Goal: Information Seeking & Learning: Find specific fact

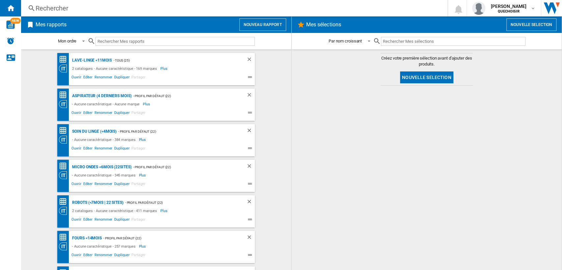
click at [125, 8] on div "Rechercher" at bounding box center [233, 8] width 395 height 9
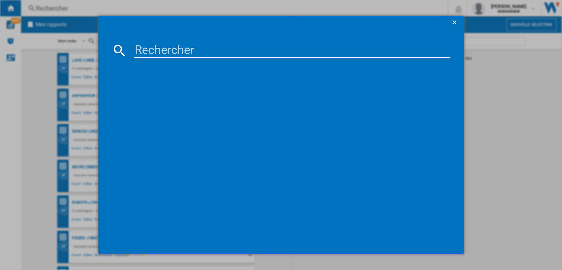
click at [182, 45] on input at bounding box center [292, 50] width 317 height 16
paste input "HI2632FBG1"
type input "HI2632FBG"
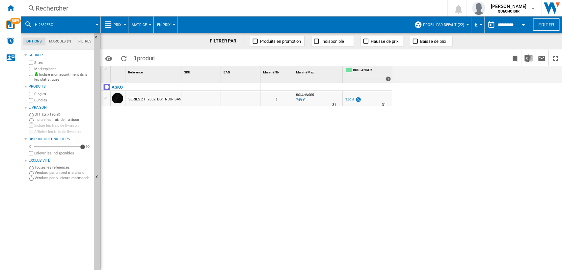
click at [350, 102] on div "749 €" at bounding box center [352, 100] width 17 height 7
click at [148, 6] on div "Rechercher" at bounding box center [233, 8] width 395 height 9
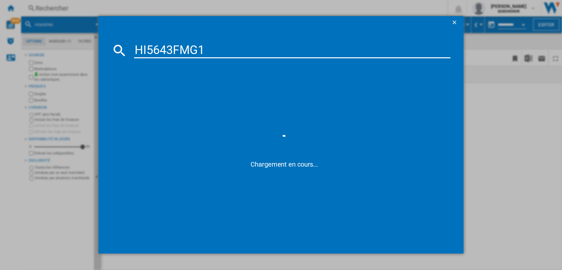
type input "HI5643FMG"
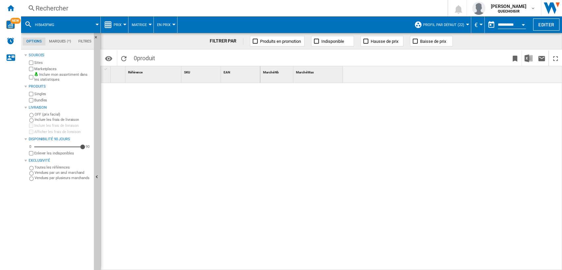
click at [151, 4] on div "Rechercher" at bounding box center [233, 8] width 395 height 9
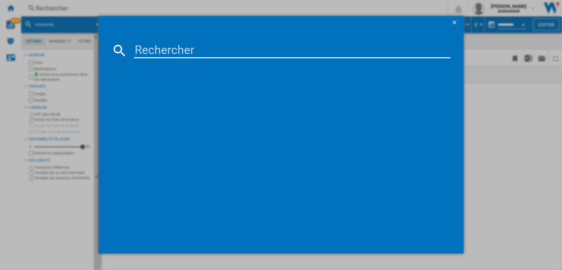
click at [177, 43] on input at bounding box center [292, 50] width 317 height 16
type input "HI5643FBG"
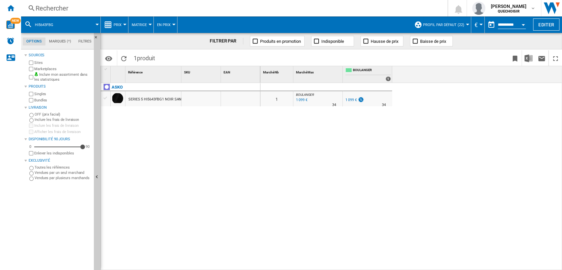
click at [350, 98] on div "1 099 €" at bounding box center [350, 100] width 11 height 4
click at [189, 9] on div "Rechercher" at bounding box center [233, 8] width 395 height 9
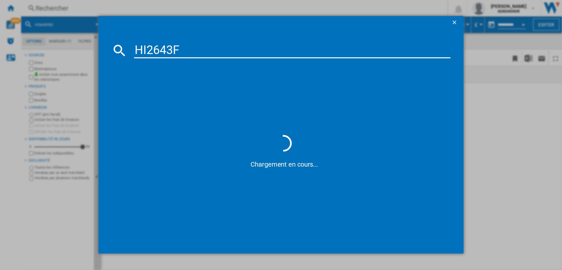
type input "HI2643"
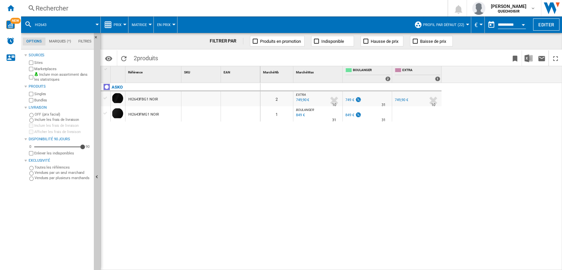
click at [348, 99] on div "749 €" at bounding box center [349, 100] width 9 height 4
click at [190, 8] on div "Rechercher" at bounding box center [233, 8] width 395 height 9
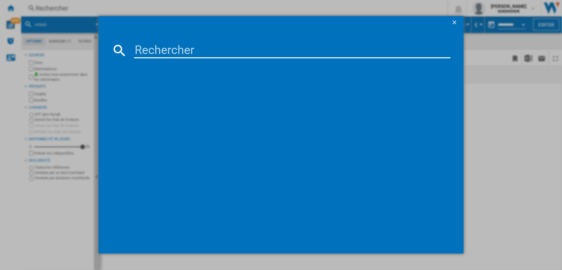
type input "HID956MFC"
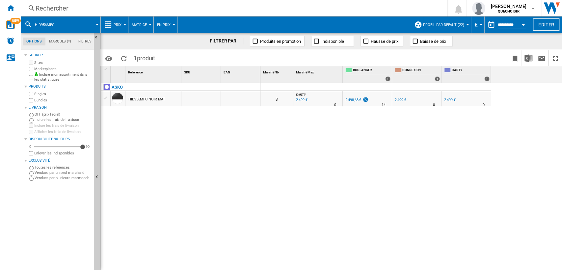
click at [355, 100] on div "2 498,68 €" at bounding box center [353, 100] width 16 height 4
click at [231, 9] on div "Rechercher" at bounding box center [233, 8] width 395 height 9
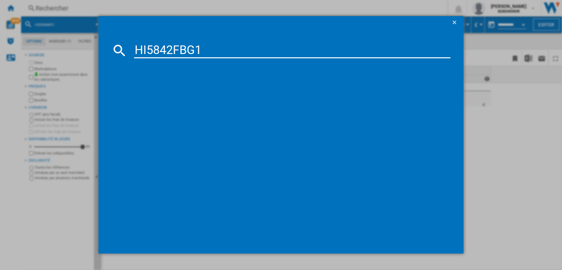
type input "HI5842FBG"
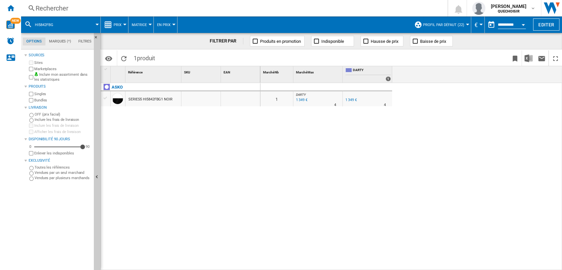
click at [349, 99] on div "1 349 €" at bounding box center [350, 100] width 11 height 4
click at [126, 8] on div "Rechercher" at bounding box center [233, 8] width 395 height 9
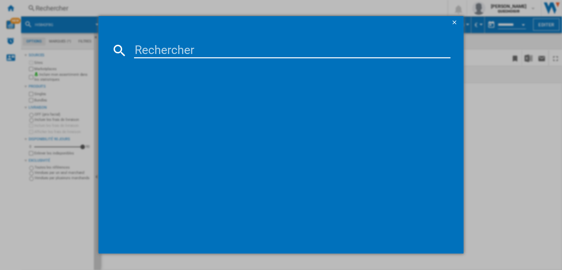
type input "HID925MC"
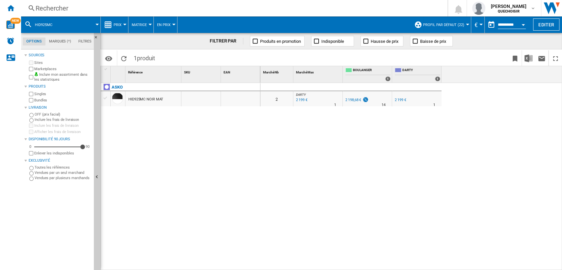
click at [351, 100] on div "2 198,68 €" at bounding box center [353, 100] width 16 height 4
click at [153, 8] on div "Rechercher" at bounding box center [233, 8] width 395 height 9
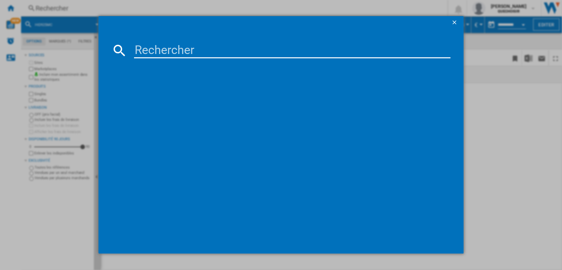
type input "HG1365GB1"
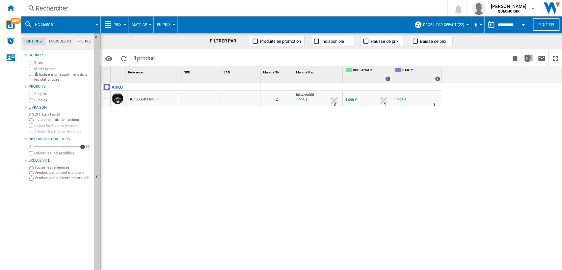
click at [399, 98] on div "1 098 €" at bounding box center [400, 100] width 11 height 4
click at [239, 135] on div "ASKO HG1365GB1 NOIR" at bounding box center [181, 175] width 160 height 184
click at [41, 101] on label "Bundles" at bounding box center [62, 100] width 57 height 5
click at [162, 9] on div "Rechercher" at bounding box center [233, 8] width 395 height 9
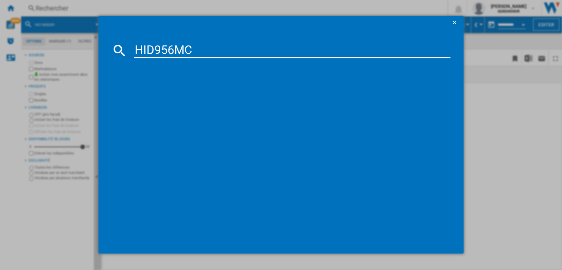
type input "HID956MC"
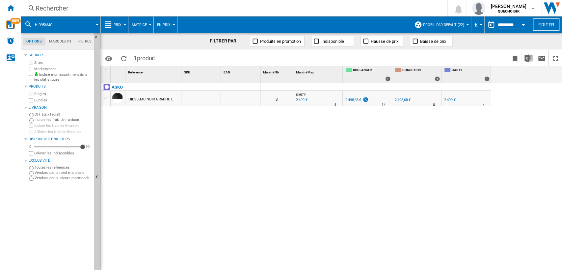
click at [355, 98] on div "2 498,68 €" at bounding box center [353, 100] width 16 height 4
click at [135, 9] on div "Rechercher" at bounding box center [233, 8] width 395 height 9
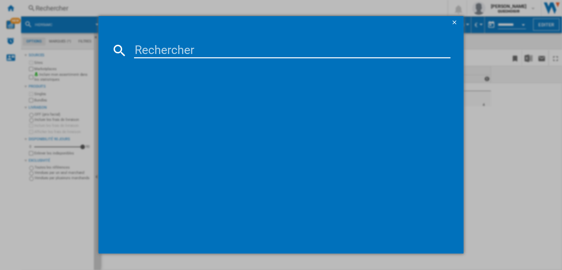
click at [166, 49] on input at bounding box center [292, 50] width 317 height 16
drag, startPoint x: 154, startPoint y: 48, endPoint x: 148, endPoint y: 48, distance: 5.6
click at [148, 48] on input "HI5643FMG1" at bounding box center [292, 50] width 317 height 16
drag, startPoint x: 202, startPoint y: 47, endPoint x: 196, endPoint y: 48, distance: 6.0
click at [196, 48] on input "HI 643FMG1" at bounding box center [292, 50] width 317 height 16
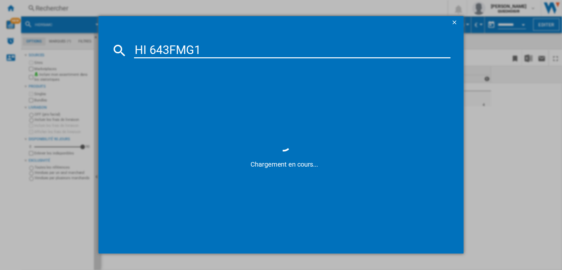
type input "HI 643FMG"
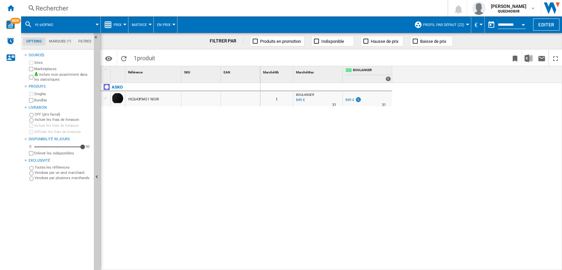
click at [348, 99] on div "849 €" at bounding box center [349, 100] width 9 height 4
click at [150, 9] on div "Rechercher" at bounding box center [233, 8] width 395 height 9
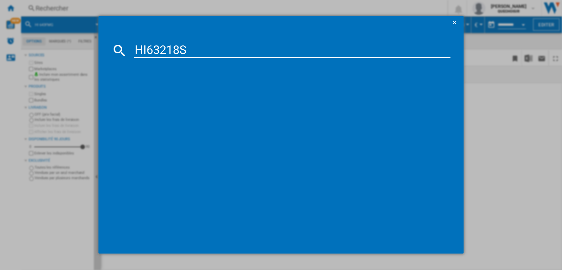
type input "HI63218"
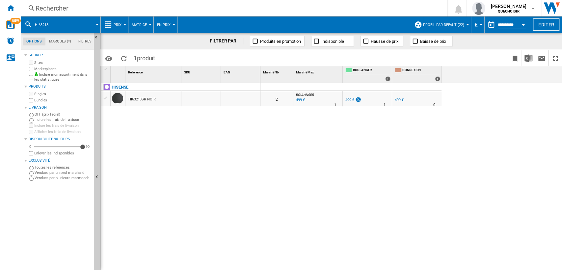
click at [348, 101] on div "499 €" at bounding box center [349, 100] width 9 height 4
click at [352, 100] on div "499 €" at bounding box center [349, 100] width 9 height 4
click at [132, 11] on div "Rechercher" at bounding box center [233, 8] width 395 height 9
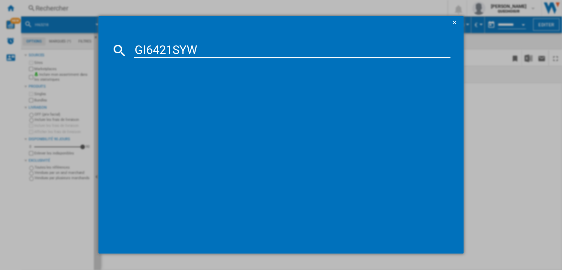
type input "GI6421SY"
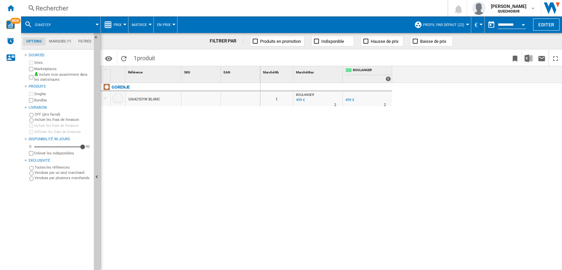
click at [348, 103] on div "499 €" at bounding box center [349, 100] width 10 height 7
click at [145, 8] on div "Rechercher" at bounding box center [233, 8] width 395 height 9
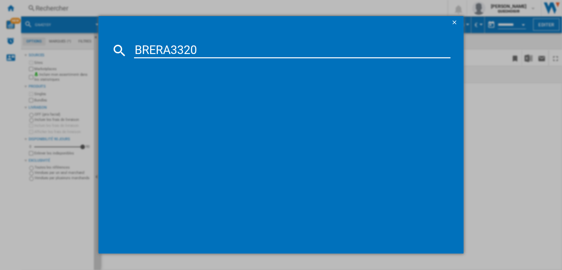
drag, startPoint x: 170, startPoint y: 48, endPoint x: 235, endPoint y: 51, distance: 64.9
click at [235, 51] on input "BRERA3320" at bounding box center [292, 50] width 317 height 16
type input "BRERA"
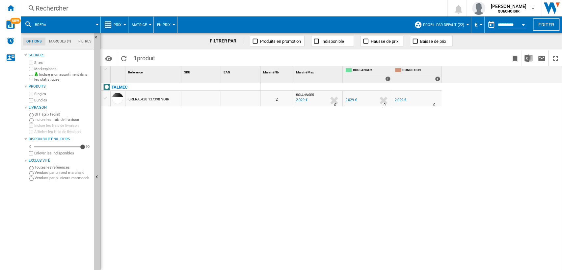
click at [350, 101] on div "2 029 €" at bounding box center [350, 100] width 11 height 4
click at [148, 9] on div "Rechercher" at bounding box center [233, 8] width 395 height 9
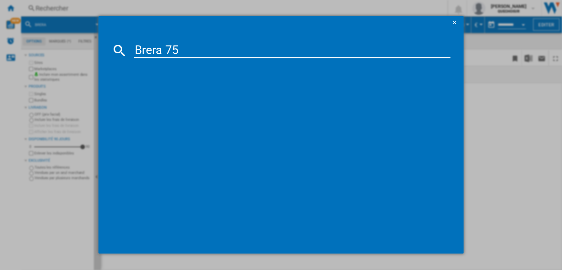
type input "Brera 75"
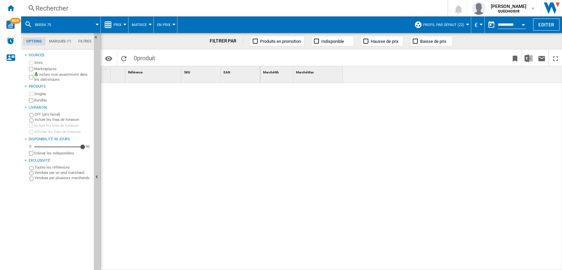
click at [120, 9] on div "Rechercher" at bounding box center [233, 8] width 395 height 9
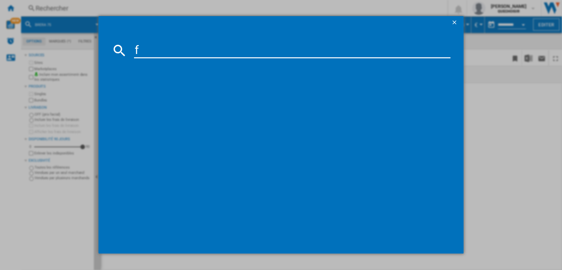
click at [153, 45] on input "f" at bounding box center [292, 50] width 317 height 16
click at [153, 46] on input "f" at bounding box center [292, 50] width 317 height 16
type input "falmec zero"
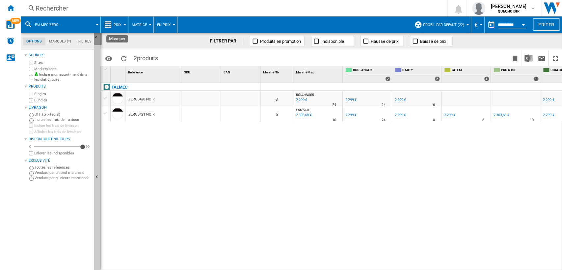
click at [98, 36] on ng-md-icon "Masquer" at bounding box center [98, 39] width 8 height 8
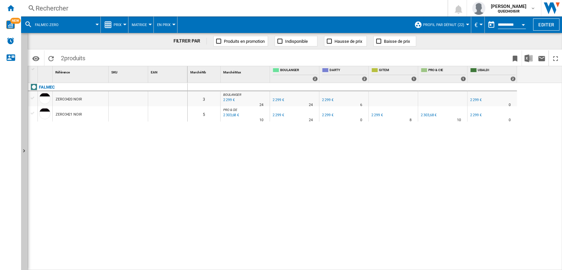
click at [109, 6] on div "Rechercher" at bounding box center [233, 8] width 395 height 9
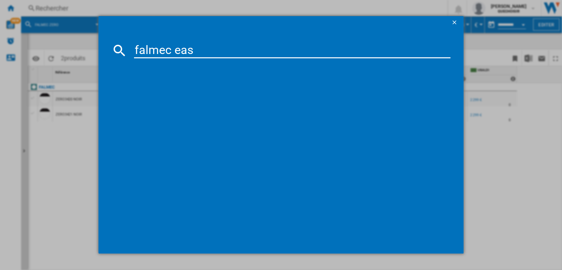
type input "falmec easy"
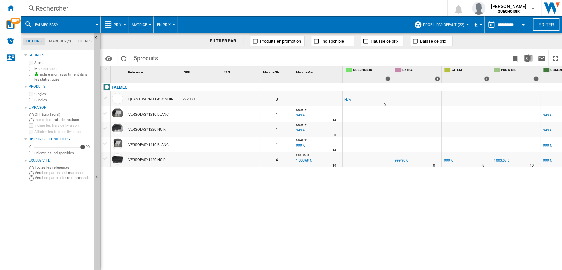
click at [93, 7] on div "Rechercher" at bounding box center [233, 8] width 395 height 9
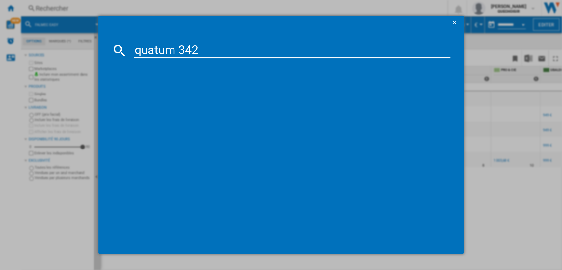
type input "quatum 3421"
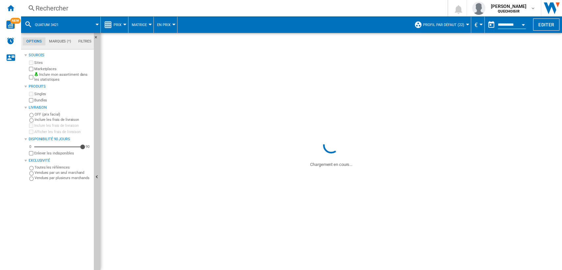
click at [112, 8] on div "Rechercher" at bounding box center [233, 8] width 395 height 9
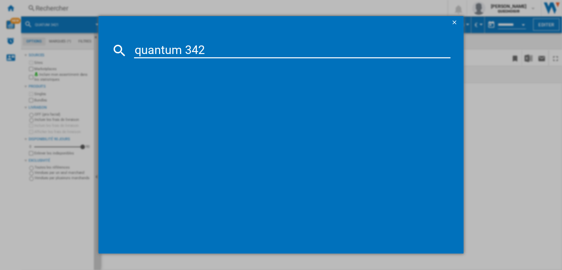
type input "quantum 3421"
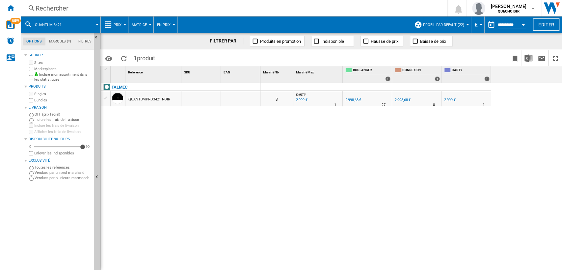
click at [449, 98] on div "2 999 €" at bounding box center [449, 100] width 11 height 4
click at [399, 98] on div "2 998,68 €" at bounding box center [403, 100] width 16 height 4
click at [349, 98] on div "2 998,68 €" at bounding box center [353, 100] width 16 height 4
click at [106, 4] on div "Rechercher" at bounding box center [233, 8] width 395 height 9
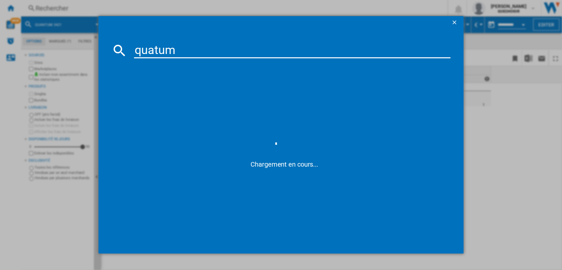
type input "quantum"
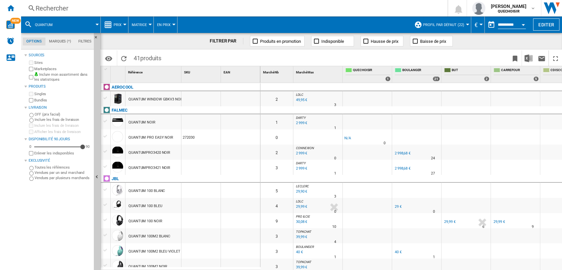
drag, startPoint x: 119, startPoint y: 109, endPoint x: 126, endPoint y: 114, distance: 8.9
click at [119, 109] on div "FALMEC" at bounding box center [120, 110] width 16 height 8
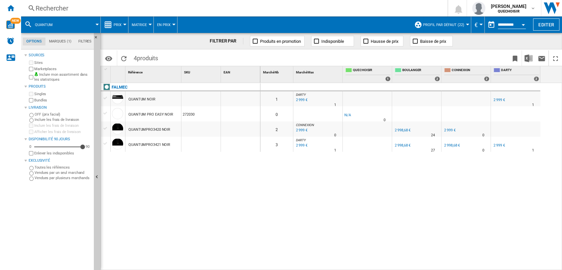
click at [131, 10] on div "Rechercher" at bounding box center [233, 8] width 395 height 9
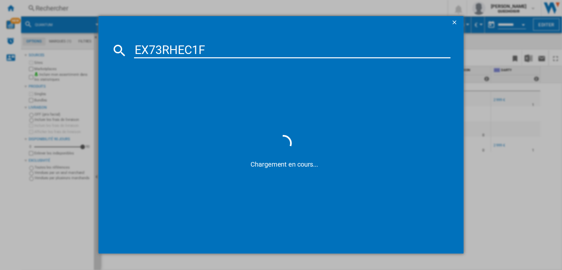
type input "EX73RHEC1"
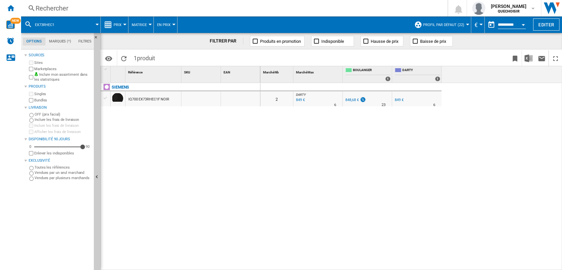
click at [400, 100] on div "849 €" at bounding box center [399, 100] width 9 height 4
click at [129, 10] on div "Rechercher" at bounding box center [233, 8] width 395 height 9
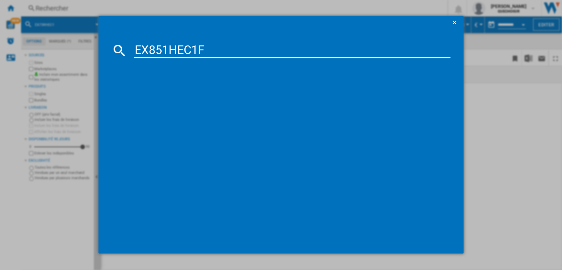
type input "EX851HEC1"
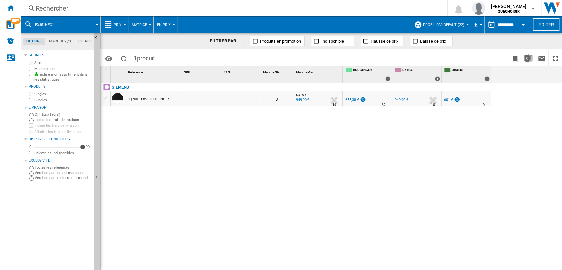
click at [353, 100] on div "655,38 €" at bounding box center [351, 100] width 13 height 4
click at [94, 10] on div "Rechercher" at bounding box center [233, 8] width 395 height 9
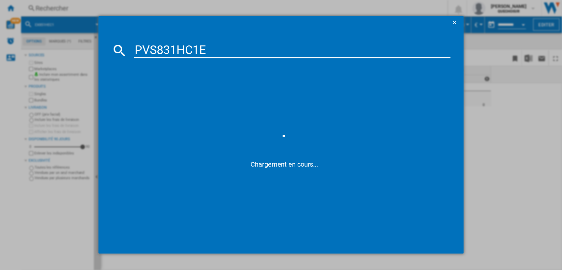
type input "PVS831HC1"
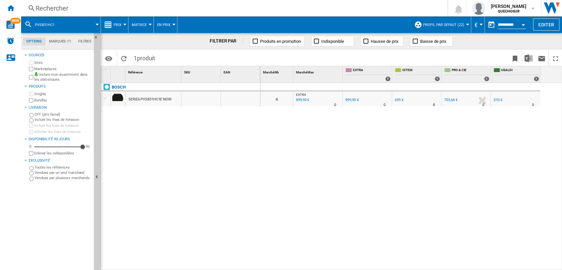
click at [144, 24] on span "Matrice" at bounding box center [139, 25] width 15 height 4
click at [119, 23] on md-backdrop at bounding box center [281, 135] width 562 height 270
click at [136, 24] on span "Matrice" at bounding box center [139, 25] width 15 height 4
click at [140, 56] on span "Classement" at bounding box center [146, 57] width 27 height 6
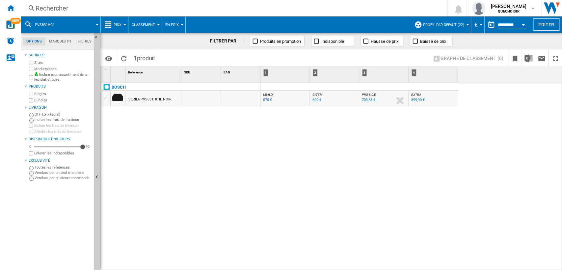
click at [126, 9] on div "Rechercher" at bounding box center [233, 8] width 395 height 9
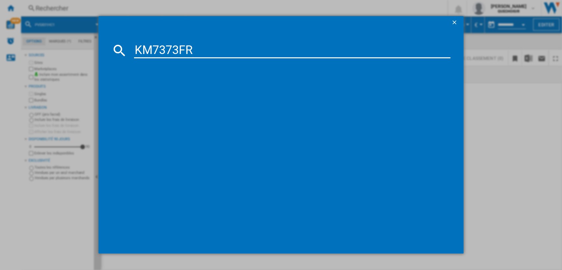
type input "KM7373F"
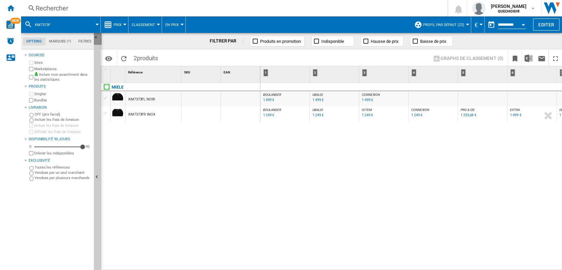
click at [94, 37] on ng-md-icon "Masquer" at bounding box center [98, 39] width 8 height 8
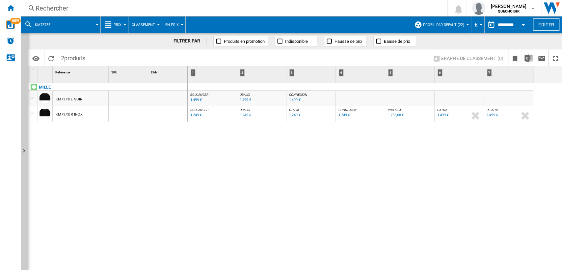
click at [107, 5] on div "Rechercher" at bounding box center [233, 8] width 395 height 9
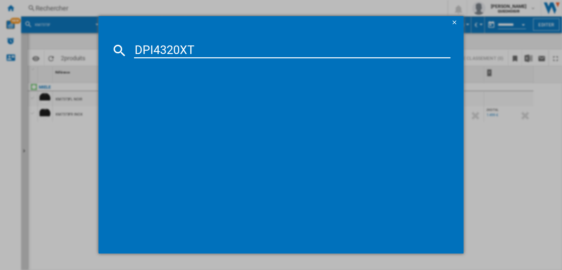
drag, startPoint x: 173, startPoint y: 49, endPoint x: 247, endPoint y: 48, distance: 73.7
click at [246, 48] on input "DPI4320XT" at bounding box center [292, 50] width 317 height 16
type input "DPI4320"
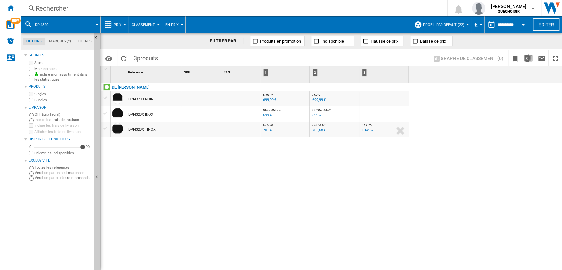
click at [83, 10] on div "Rechercher" at bounding box center [233, 8] width 395 height 9
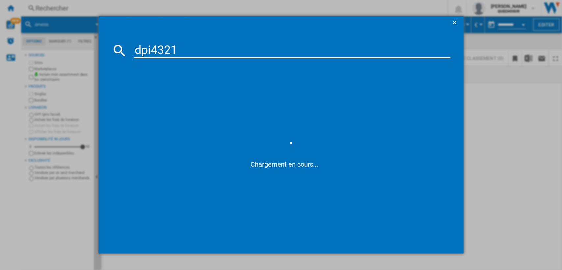
click at [142, 52] on input "dpi4321" at bounding box center [292, 50] width 317 height 16
type input "d i4321"
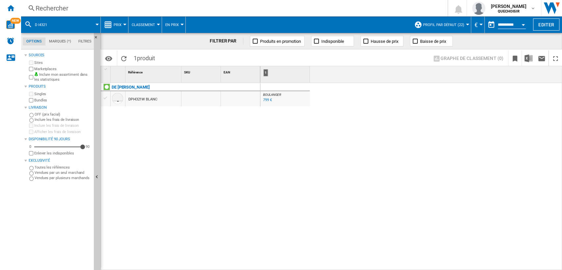
click at [263, 100] on div "799 €" at bounding box center [267, 100] width 9 height 4
click at [271, 100] on div "799 €" at bounding box center [267, 100] width 9 height 4
click at [94, 4] on div "Rechercher" at bounding box center [233, 8] width 395 height 9
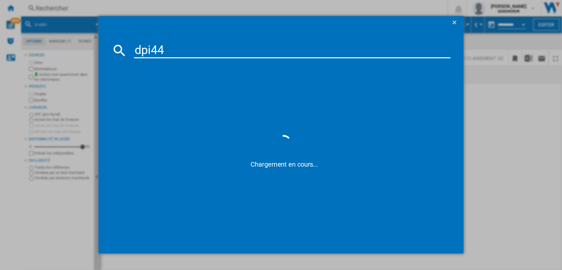
type input "dpi44"
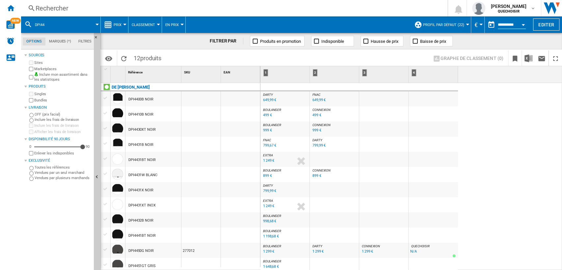
scroll to position [2, 0]
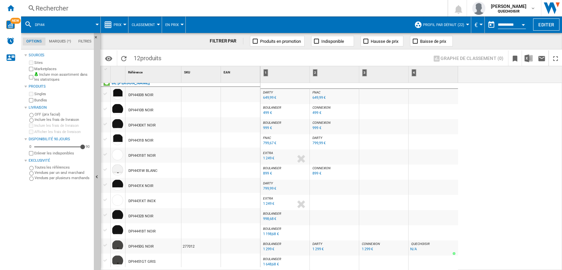
click at [269, 112] on div "499 €" at bounding box center [267, 113] width 9 height 4
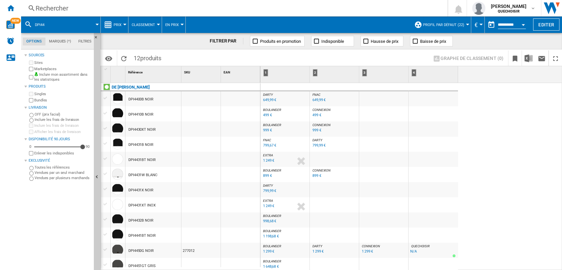
click at [270, 99] on div "649,99 €" at bounding box center [269, 100] width 13 height 4
click at [260, 131] on div "BOULANGER : FR BOULANGER -1.0 % 999 € % N/A BOULANGER : FR BOULANGER" at bounding box center [284, 128] width 49 height 15
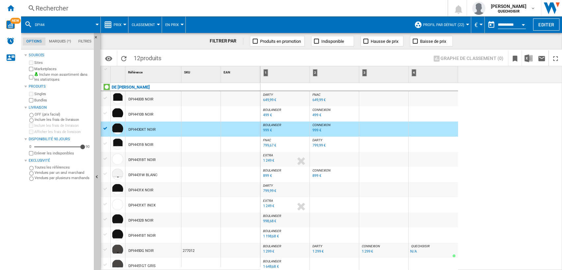
click at [264, 131] on div "999 €" at bounding box center [267, 130] width 9 height 4
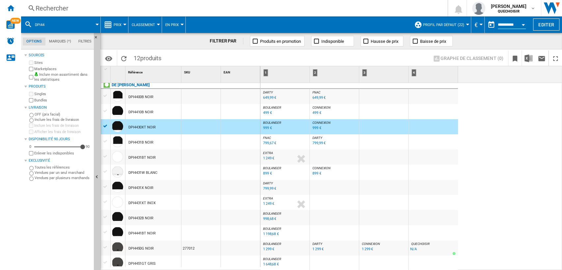
click at [278, 120] on div "BOULANGER : FR BOULANGER -1.0 % 999 € % N/A BOULANGER : FR BOULANGER" at bounding box center [284, 126] width 49 height 15
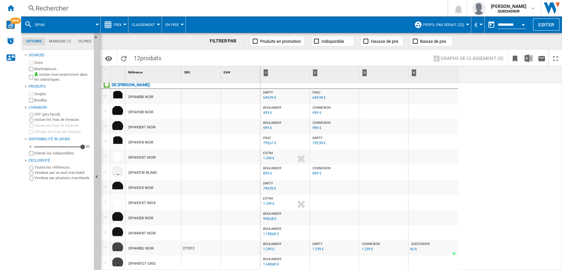
click at [315, 139] on span "DARTY" at bounding box center [317, 138] width 10 height 4
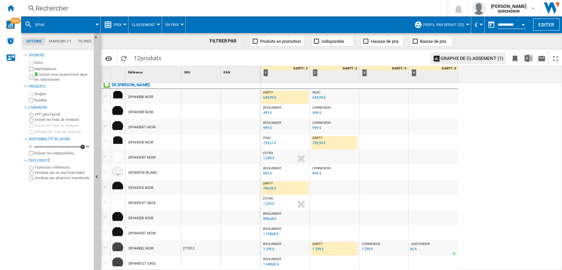
click at [273, 122] on span "BOULANGER" at bounding box center [272, 123] width 18 height 4
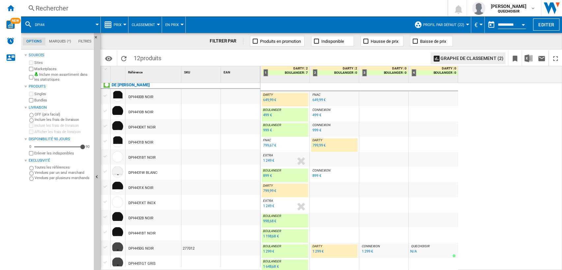
scroll to position [0, 0]
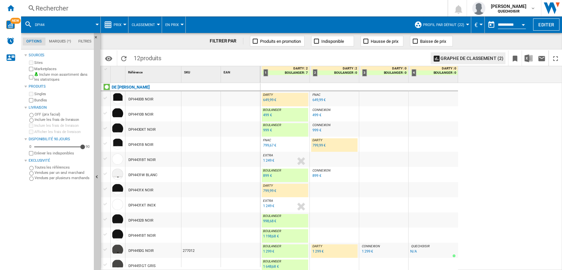
click at [72, 7] on div "Rechercher" at bounding box center [233, 8] width 395 height 9
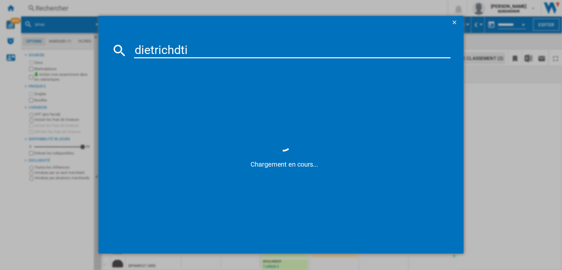
type input "[PERSON_NAME]"
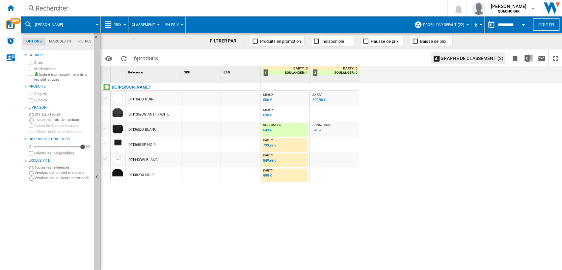
click at [271, 161] on div "849,99 €" at bounding box center [269, 160] width 13 height 4
click at [265, 144] on div "799,99 €" at bounding box center [269, 145] width 13 height 4
click at [148, 11] on div "Rechercher" at bounding box center [233, 8] width 395 height 9
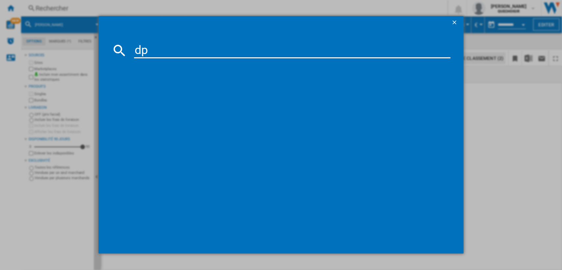
type input "dpi"
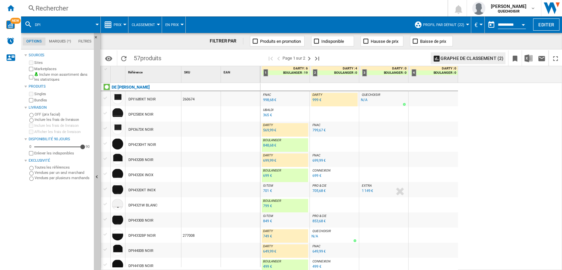
click at [266, 128] on div "569,99 €" at bounding box center [269, 130] width 13 height 4
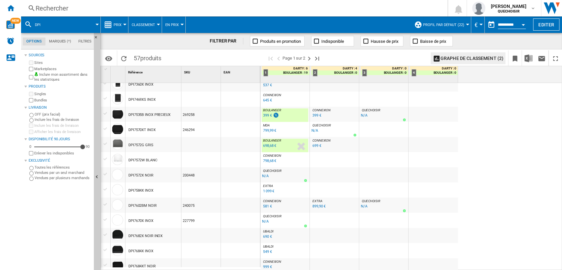
scroll to position [329, 0]
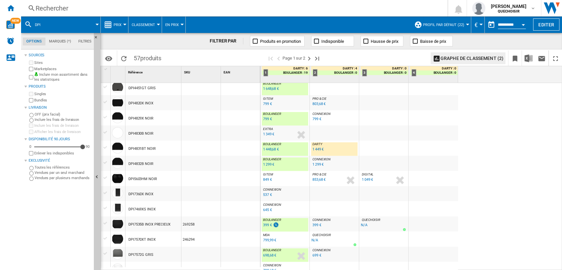
click at [316, 151] on div "1 449 €" at bounding box center [317, 149] width 12 height 7
click at [274, 148] on div "1 448,68 €" at bounding box center [271, 149] width 16 height 4
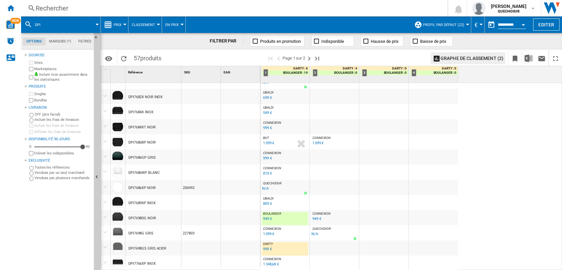
scroll to position [580, 0]
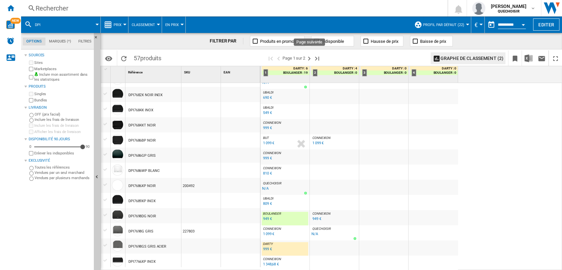
drag, startPoint x: 308, startPoint y: 55, endPoint x: 265, endPoint y: 180, distance: 132.9
click at [308, 55] on ng-md-icon "Page suivante" at bounding box center [309, 59] width 8 height 8
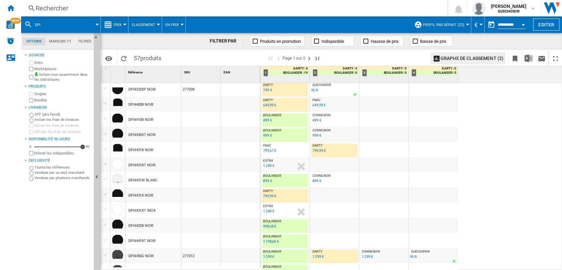
scroll to position [37, 0]
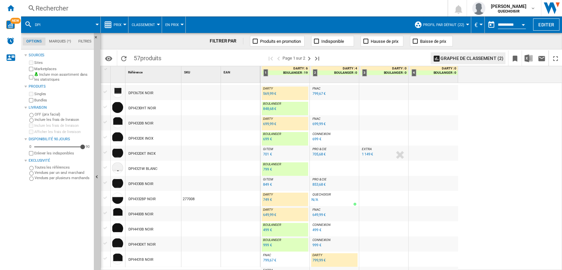
click at [82, 2] on div "Rechercher Rechercher 0 [PERSON_NAME] QUECHOISIR QUECHOISIR Mes paramètres Se d…" at bounding box center [291, 8] width 541 height 16
click at [83, 9] on div "Rechercher" at bounding box center [233, 8] width 395 height 9
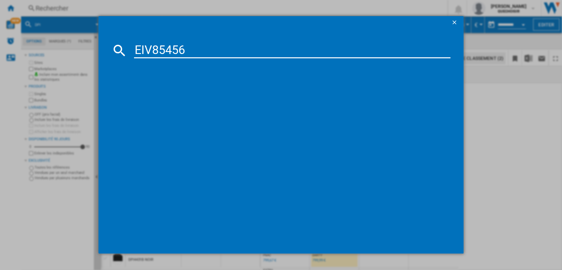
type input "EIV8545"
